Goal: Task Accomplishment & Management: Use online tool/utility

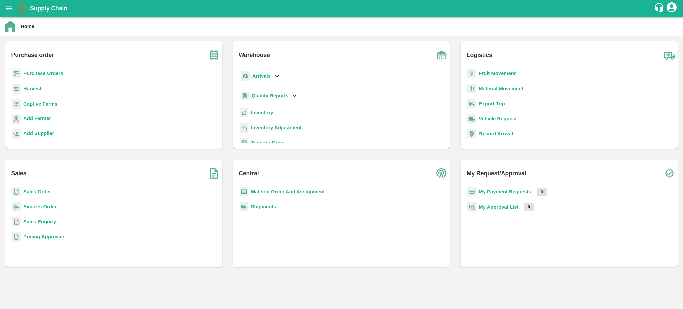
click at [33, 190] on b "Sales Order" at bounding box center [37, 191] width 28 height 5
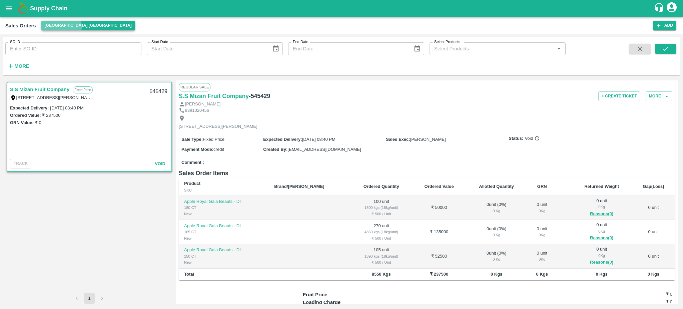
click at [61, 27] on button "Hyderabad DC" at bounding box center [88, 26] width 94 height 10
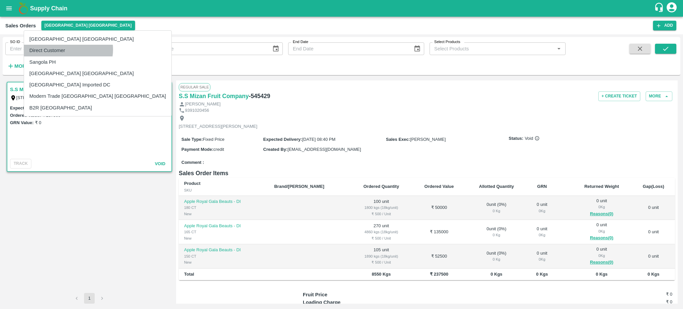
click at [68, 49] on li "Direct Customer" at bounding box center [97, 50] width 147 height 11
